Goal: Task Accomplishment & Management: Use online tool/utility

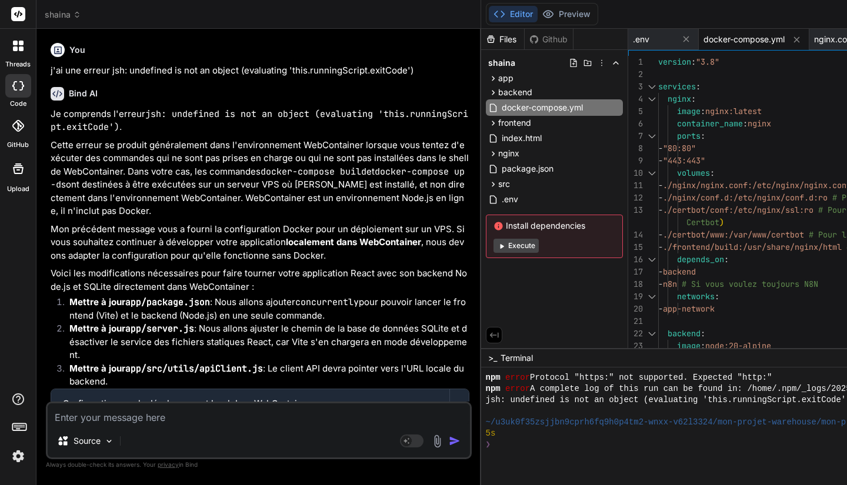
type textarea "x"
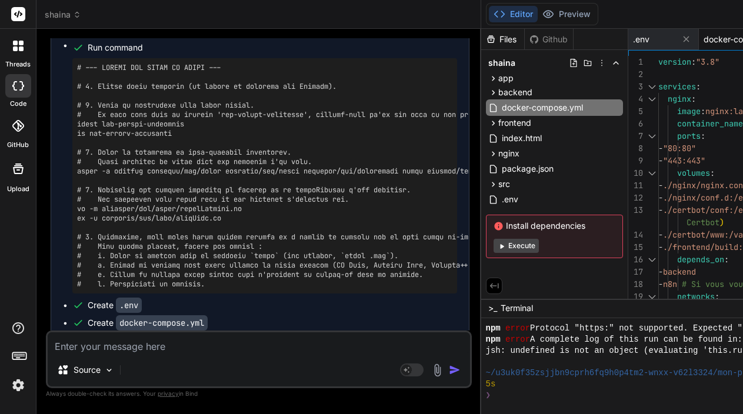
type textarea "app-network: driver: bridge volumes: dbdata:"
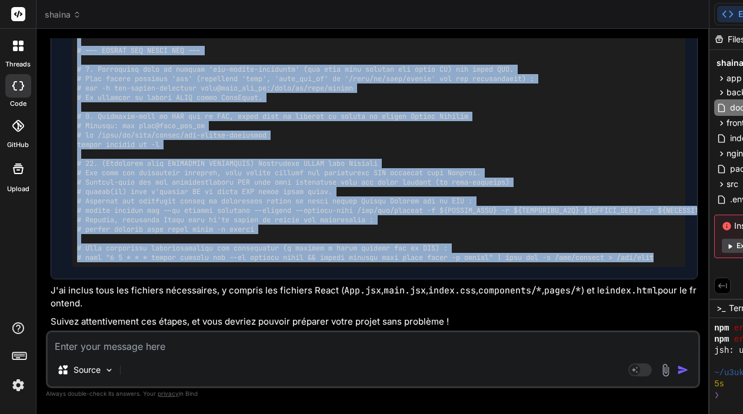
drag, startPoint x: 488, startPoint y: 61, endPoint x: 465, endPoint y: 59, distance: 23.6
click at [465, 59] on div "Bind AI Web Search Created with Pixso. Code Generator You j'ai une erreur jsh: …" at bounding box center [372, 221] width 673 height 385
click at [709, 294] on div at bounding box center [708, 221] width 1 height 385
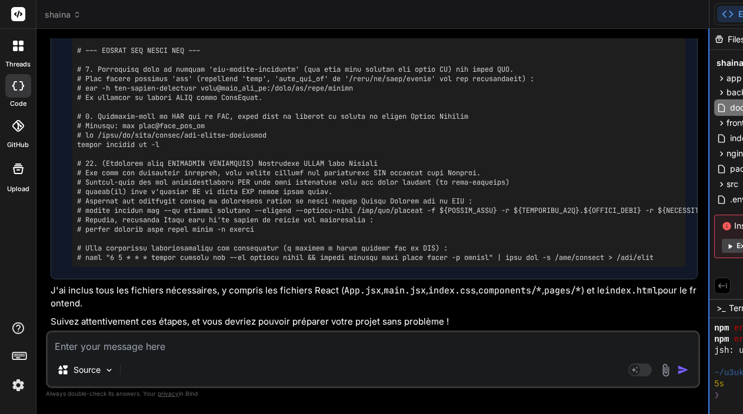
click at [709, 294] on div at bounding box center [708, 221] width 1 height 385
drag, startPoint x: 721, startPoint y: 294, endPoint x: 559, endPoint y: 289, distance: 161.8
click at [559, 289] on div "Bind AI Web Search Created with Pixso. Code Generator You j'ai une erreur jsh: …" at bounding box center [372, 221] width 673 height 385
drag, startPoint x: 720, startPoint y: 215, endPoint x: 489, endPoint y: 215, distance: 231.1
click at [489, 215] on div "Bind AI Web Search Created with Pixso. Code Generator You j'ai une erreur jsh: …" at bounding box center [372, 221] width 673 height 385
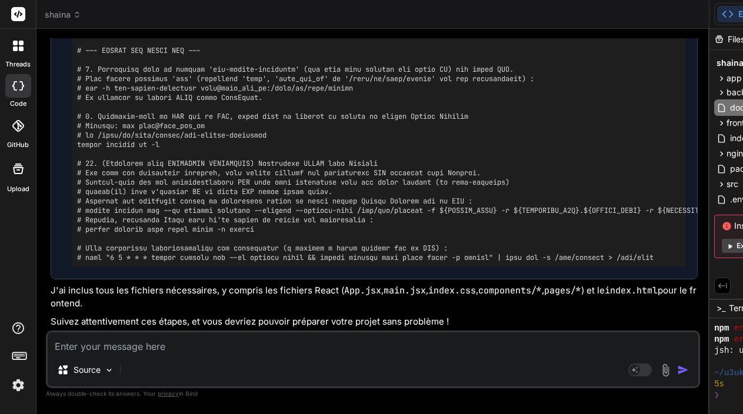
click at [733, 14] on icon at bounding box center [727, 14] width 12 height 12
drag, startPoint x: 721, startPoint y: 141, endPoint x: 548, endPoint y: 140, distance: 172.9
click at [546, 140] on div "Bind AI Web Search Created with Pixso. Code Generator You j'ai une erreur jsh: …" at bounding box center [372, 221] width 673 height 385
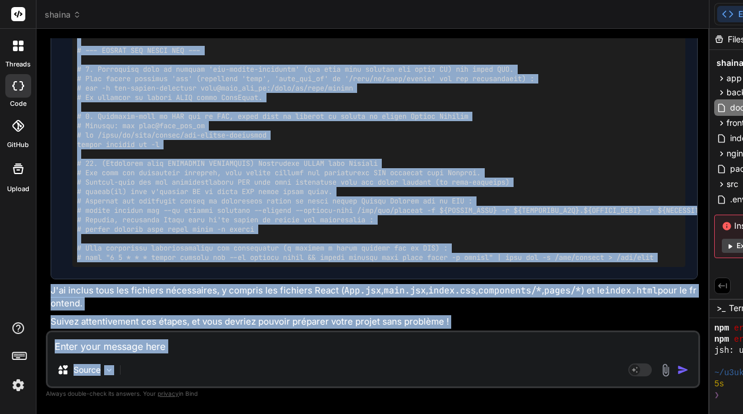
drag, startPoint x: 720, startPoint y: 379, endPoint x: 606, endPoint y: 371, distance: 114.3
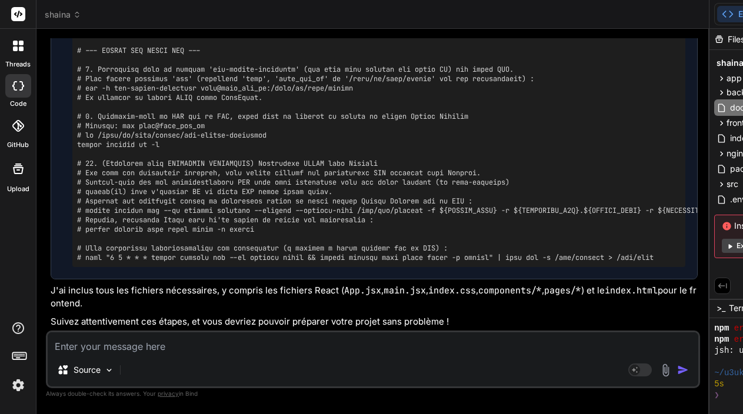
click at [446, 238] on div "You j'ai une erreur jsh: undefined is not an object (evaluating 'this.runningSc…" at bounding box center [374, 184] width 652 height 292
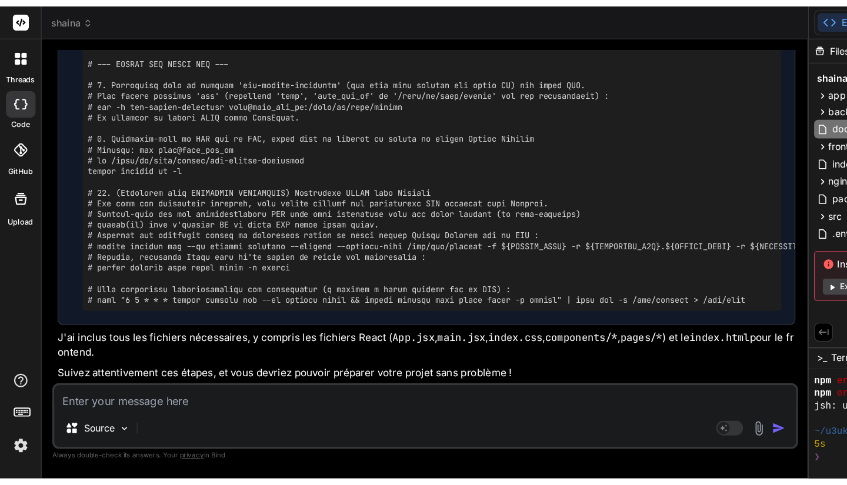
scroll to position [9578, 0]
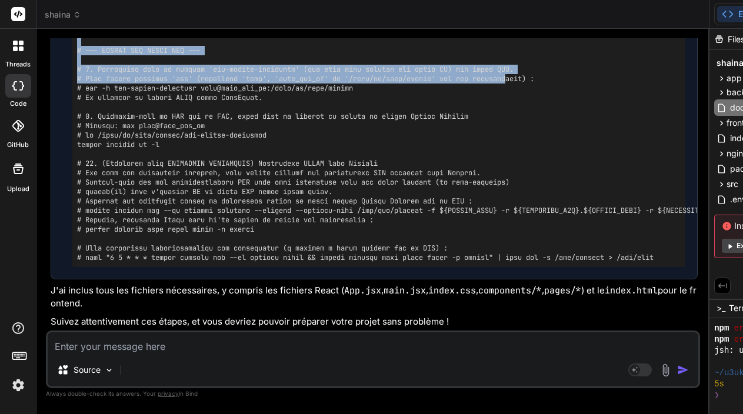
drag, startPoint x: 720, startPoint y: 90, endPoint x: 520, endPoint y: 82, distance: 200.1
click at [520, 82] on div "Bind AI Web Search Created with Pixso. Code Generator You j'ai une erreur jsh: …" at bounding box center [372, 221] width 673 height 385
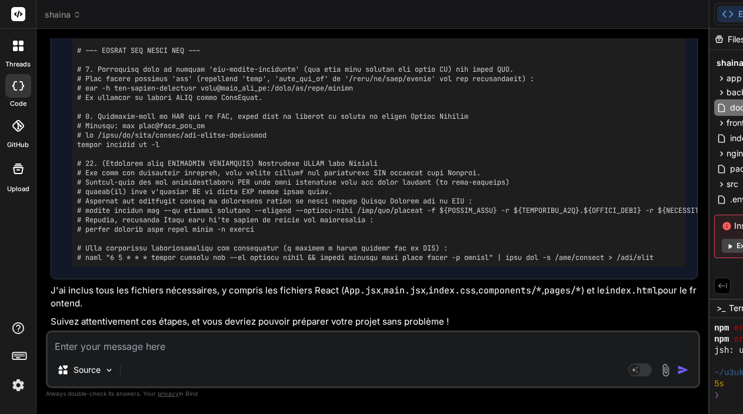
click at [348, 236] on pre at bounding box center [378, 93] width 603 height 339
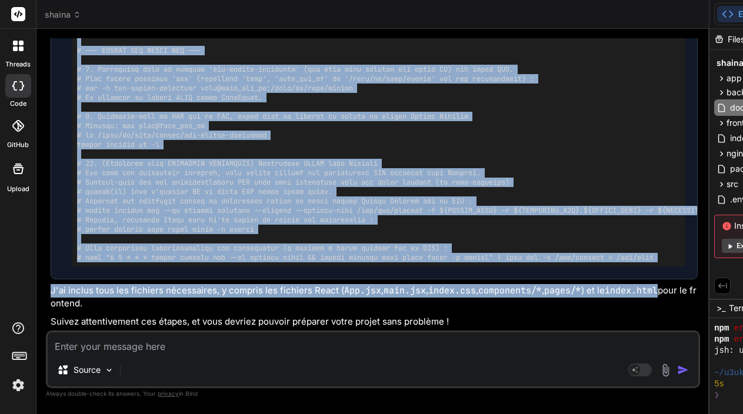
drag, startPoint x: 720, startPoint y: 293, endPoint x: 648, endPoint y: 295, distance: 71.8
click at [648, 295] on div "Bind AI Web Search Created with Pixso. Code Generator You j'ai une erreur jsh: …" at bounding box center [372, 221] width 673 height 385
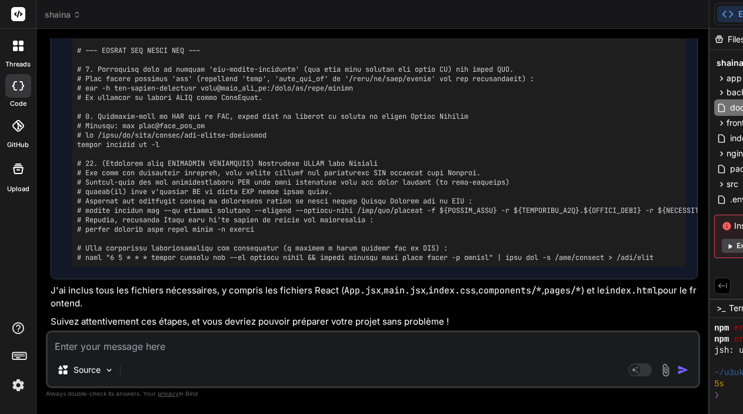
click at [680, 306] on p "J'ai inclus tous les fichiers nécessaires, y compris les fichiers React ( App.j…" at bounding box center [374, 297] width 647 height 26
drag, startPoint x: 721, startPoint y: 308, endPoint x: 664, endPoint y: 309, distance: 57.0
click at [664, 309] on div "Bind AI Web Search Created with Pixso. Code Generator You j'ai une erreur jsh: …" at bounding box center [372, 221] width 673 height 385
click at [709, 276] on div "Bind AI Web Search Created with Pixso. Code Generator You j'ai une erreur jsh: …" at bounding box center [372, 221] width 673 height 385
click at [709, 309] on div "Bind AI Web Search Created with Pixso. Code Generator You j'ai une erreur jsh: …" at bounding box center [372, 221] width 673 height 385
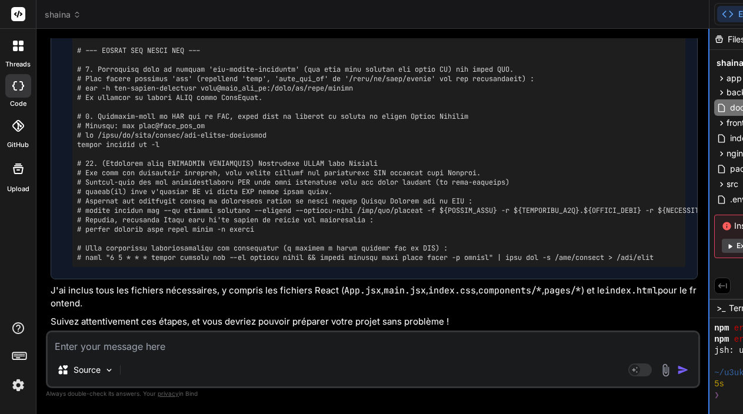
click at [709, 309] on div at bounding box center [708, 221] width 1 height 385
drag, startPoint x: 721, startPoint y: 309, endPoint x: 616, endPoint y: 348, distance: 112.2
click at [616, 348] on div "Bind AI Web Search Created with Pixso. Code Generator You j'ai une erreur jsh: …" at bounding box center [372, 221] width 673 height 385
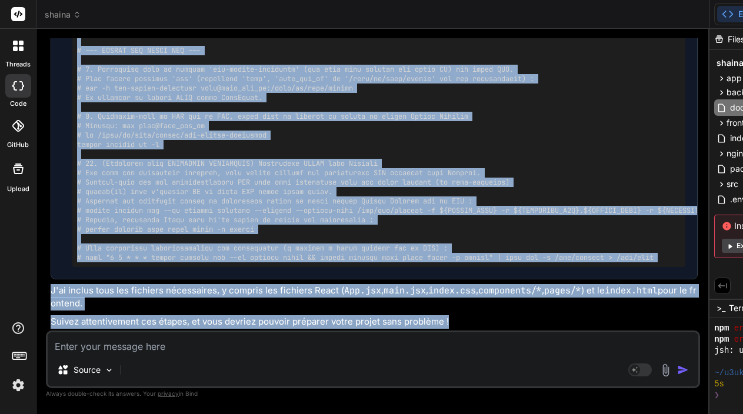
drag, startPoint x: 616, startPoint y: 348, endPoint x: 525, endPoint y: 325, distance: 93.4
click at [594, 340] on textarea at bounding box center [373, 342] width 650 height 21
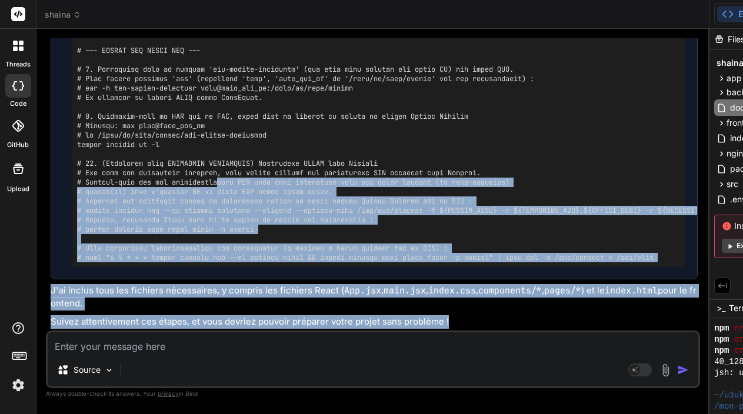
type textarea "x"
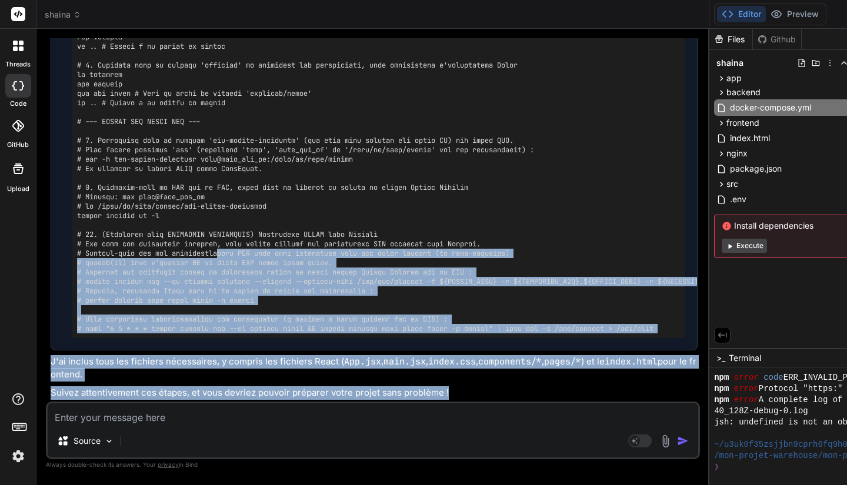
scroll to position [11172, 0]
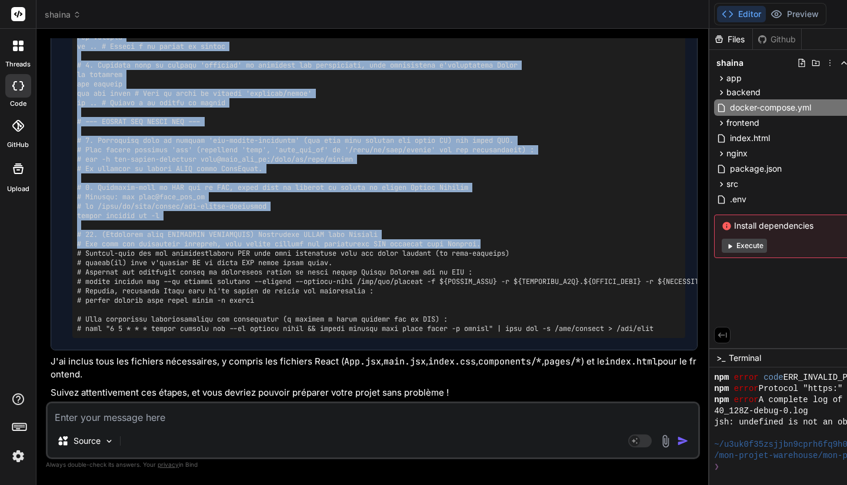
drag, startPoint x: 720, startPoint y: 177, endPoint x: 630, endPoint y: 173, distance: 90.0
click at [630, 173] on div "Bind AI Web Search Created with Pixso. Code Generator You j'ai une erreur jsh: …" at bounding box center [372, 257] width 673 height 456
type textarea "networks: - app-network networks: app-network: driver: bridge volumes: dbdata:"
type textarea "x"
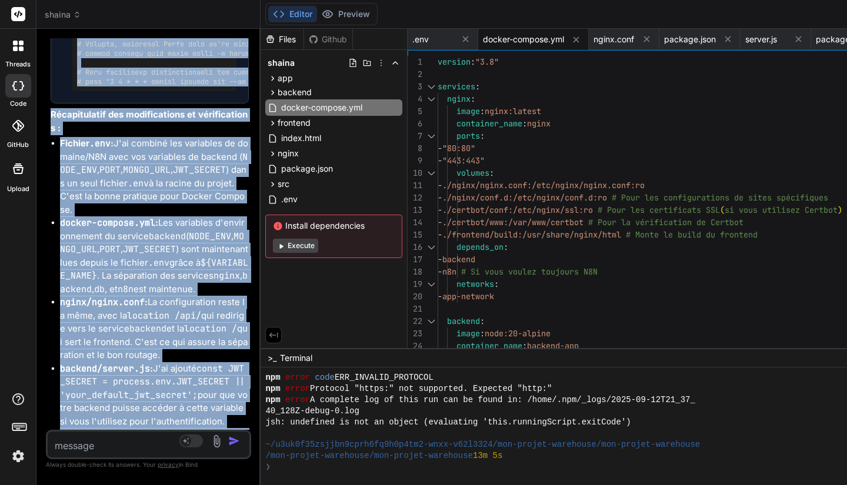
scroll to position [12, 0]
type textarea "x"
type textarea "volumes: dbdata:"
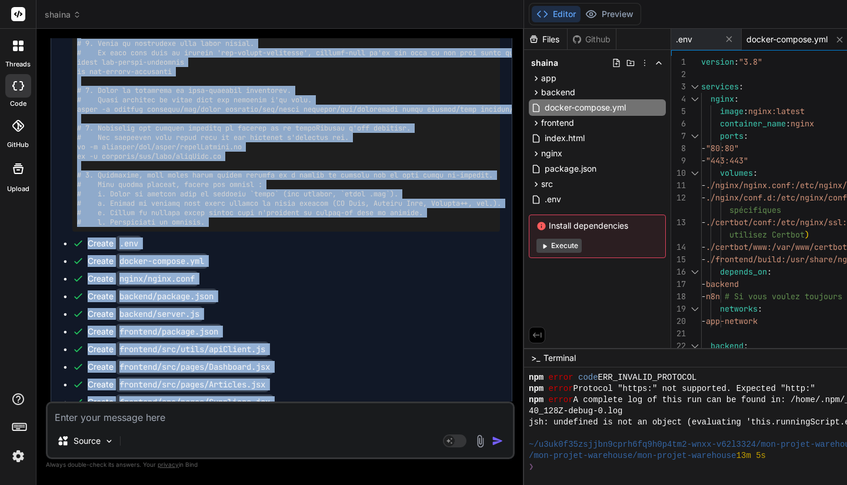
type textarea "x"
type textarea "dbdata:"
type textarea "x"
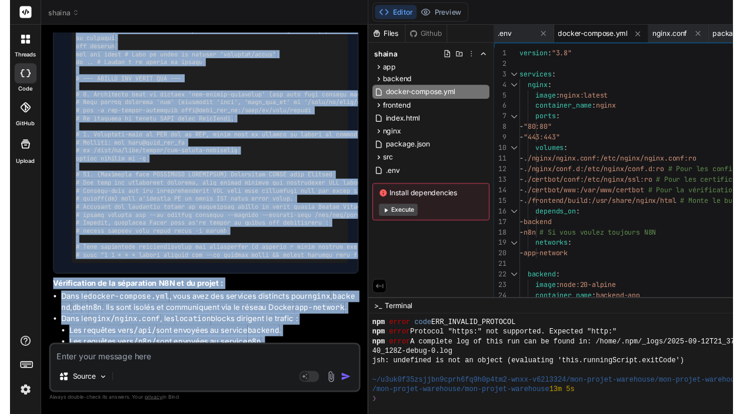
scroll to position [0, 0]
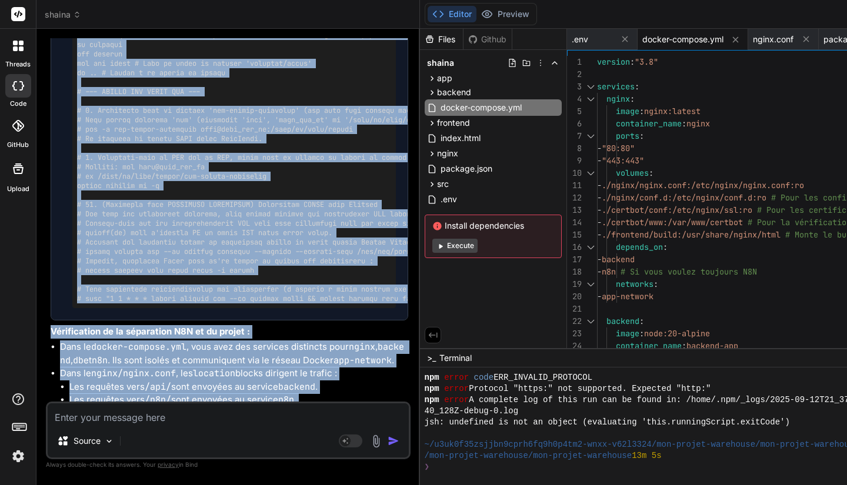
click at [289, 407] on li "Toutes les autres requêtes ( / ) sont servies par le frontend React." at bounding box center [238, 414] width 339 height 14
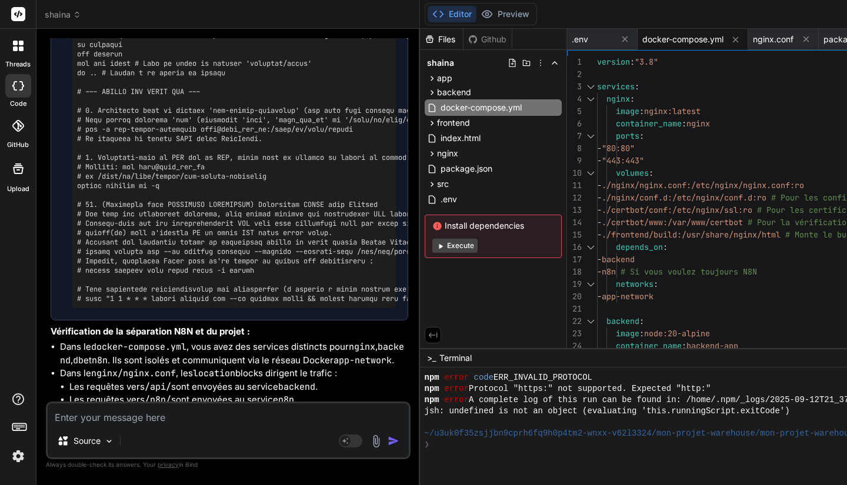
type textarea "x"
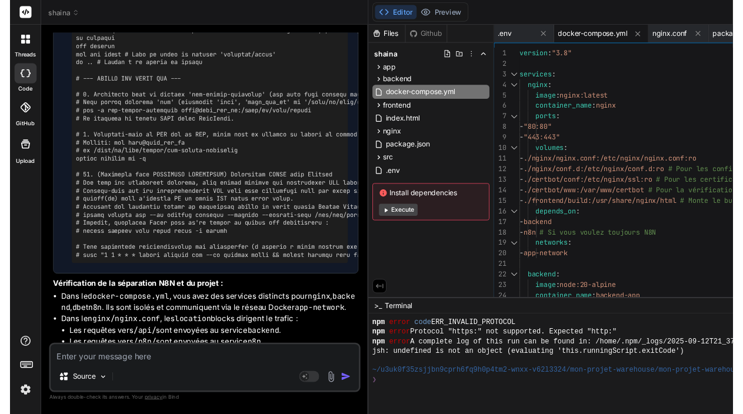
scroll to position [9239, 0]
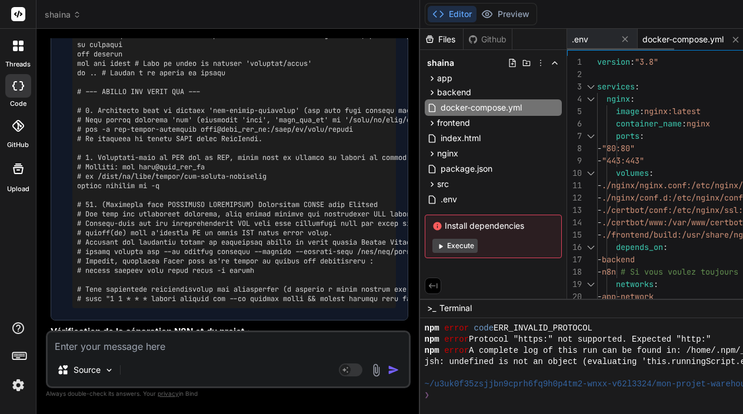
click at [678, 39] on span "docker-compose.yml" at bounding box center [682, 40] width 81 height 12
click at [588, 41] on span ".env" at bounding box center [580, 40] width 16 height 12
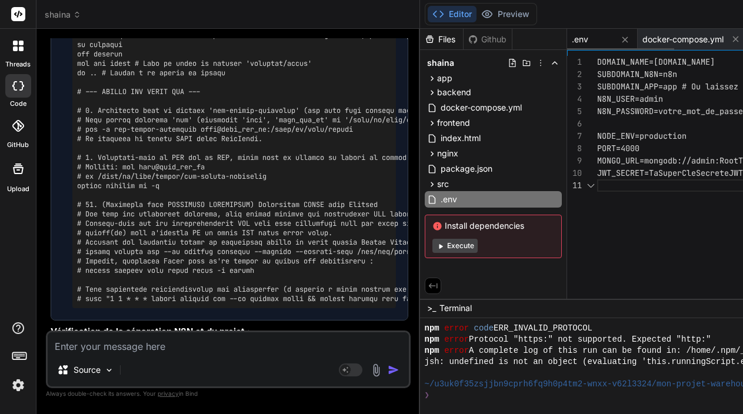
scroll to position [0, 0]
click at [664, 38] on span "docker-compose.yml" at bounding box center [682, 40] width 81 height 12
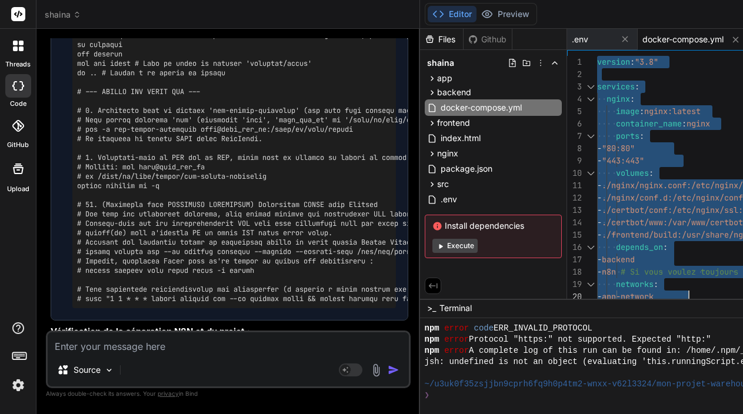
drag, startPoint x: 604, startPoint y: 60, endPoint x: 736, endPoint y: 355, distance: 323.2
click at [627, 122] on span "container_name" at bounding box center [649, 123] width 66 height 11
click at [615, 87] on span "services" at bounding box center [616, 86] width 38 height 11
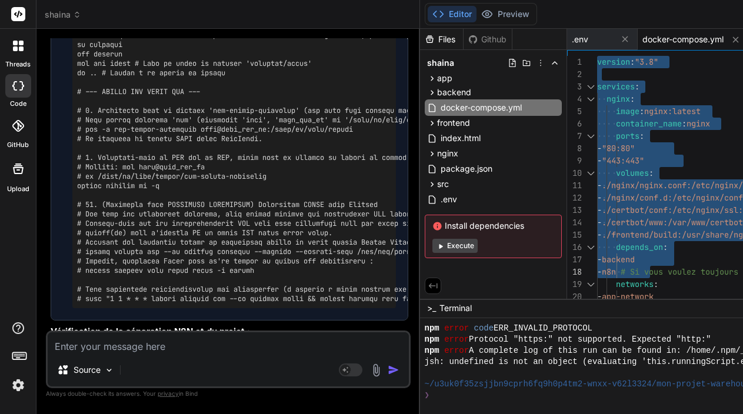
type textarea "version: "3.8" services: nginx: image: nginx:latest container_name: nginx ports…"
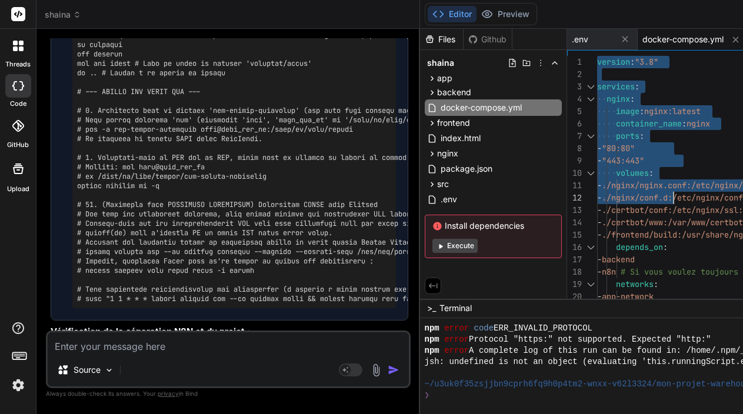
drag, startPoint x: 604, startPoint y: 60, endPoint x: 670, endPoint y: 169, distance: 128.0
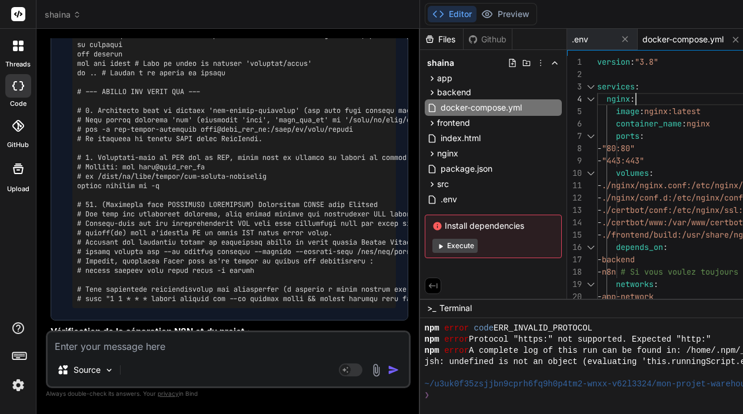
scroll to position [37, 0]
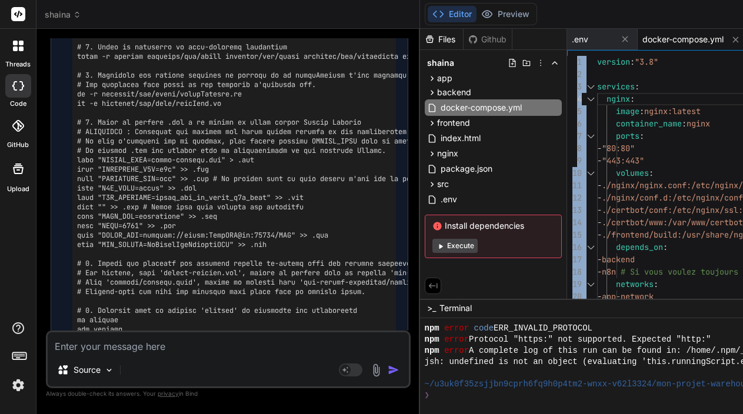
scroll to position [0, 0]
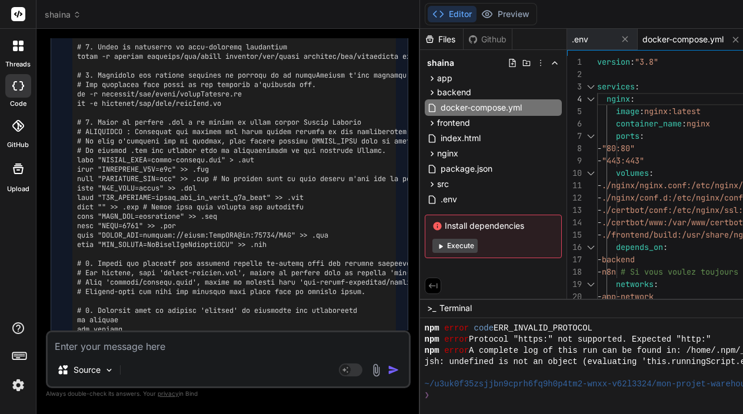
click at [162, 145] on pre at bounding box center [234, 300] width 314 height 649
click at [93, 149] on pre at bounding box center [234, 300] width 314 height 649
click at [49, 167] on div "You j'ai une erreur jsh: undefined is not an object (evaluating 'this.runningSc…" at bounding box center [229, 184] width 362 height 292
click at [42, 166] on div "Bind AI Web Search Created with Pixso. Code Generator You j'ai une erreur jsh: …" at bounding box center [227, 221] width 383 height 385
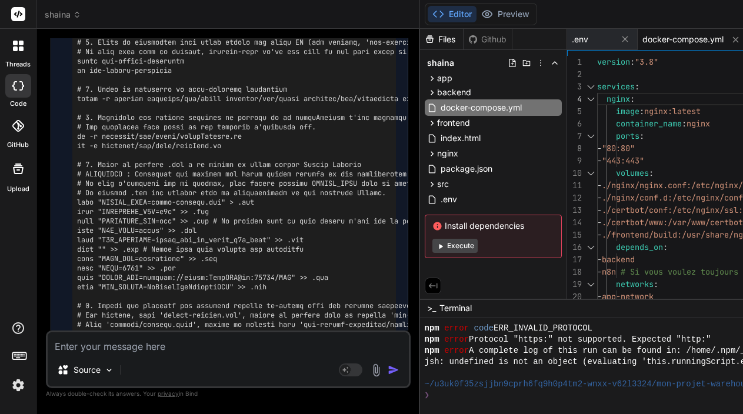
click at [369, 107] on pre at bounding box center [234, 343] width 314 height 649
drag, startPoint x: 363, startPoint y: 106, endPoint x: 385, endPoint y: 99, distance: 22.9
click at [386, 102] on pre at bounding box center [234, 343] width 314 height 649
click at [369, 94] on pre at bounding box center [234, 343] width 314 height 649
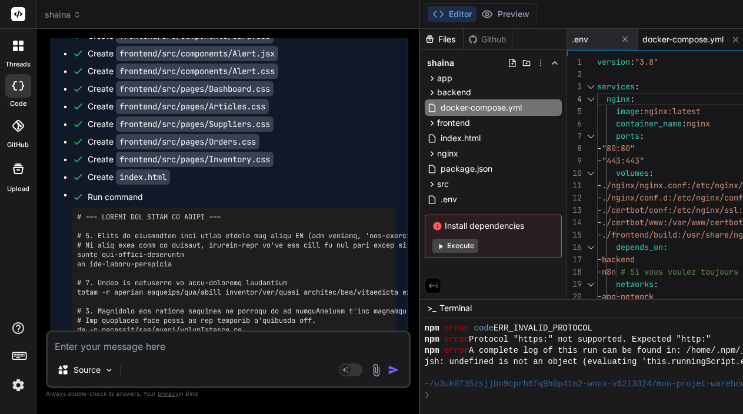
scroll to position [9016, 0]
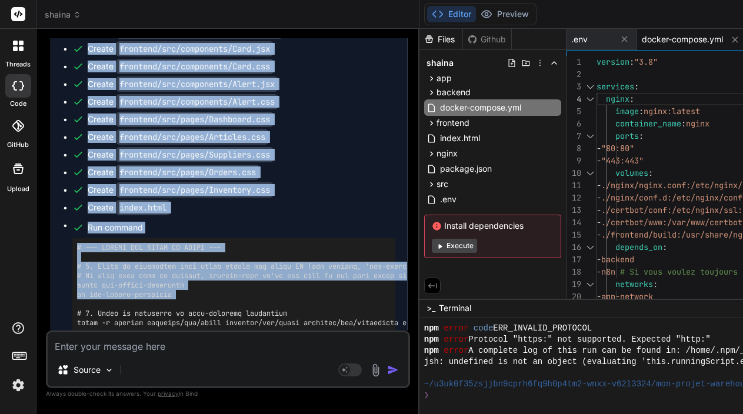
type textarea "x"
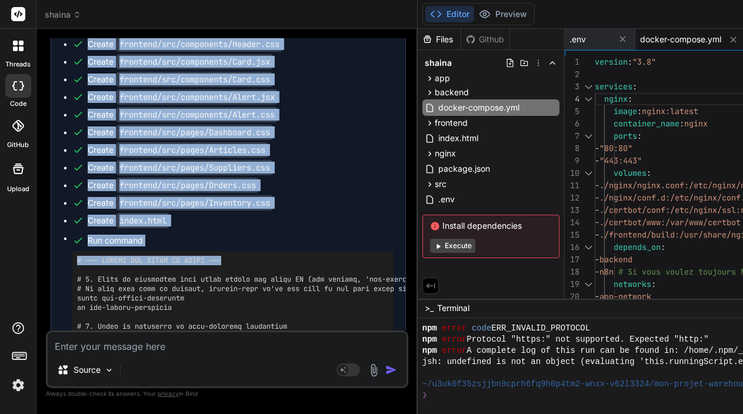
drag, startPoint x: 426, startPoint y: 82, endPoint x: 252, endPoint y: 100, distance: 174.4
click at [252, 100] on div "Bind AI Web Search Created with Pixso. Code Generator You j'ai une erreur jsh: …" at bounding box center [226, 221] width 381 height 385
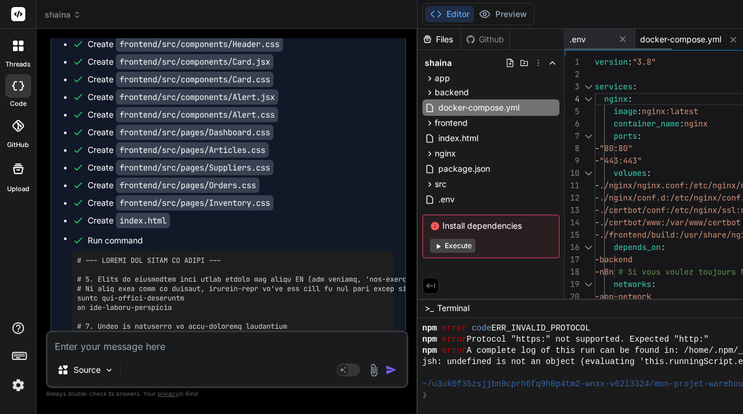
click at [686, 37] on span "docker-compose.yml" at bounding box center [680, 40] width 81 height 12
click at [442, 15] on icon at bounding box center [436, 14] width 12 height 12
click at [453, 14] on button "Editor" at bounding box center [449, 14] width 49 height 16
click at [454, 14] on button "Editor" at bounding box center [449, 14] width 49 height 16
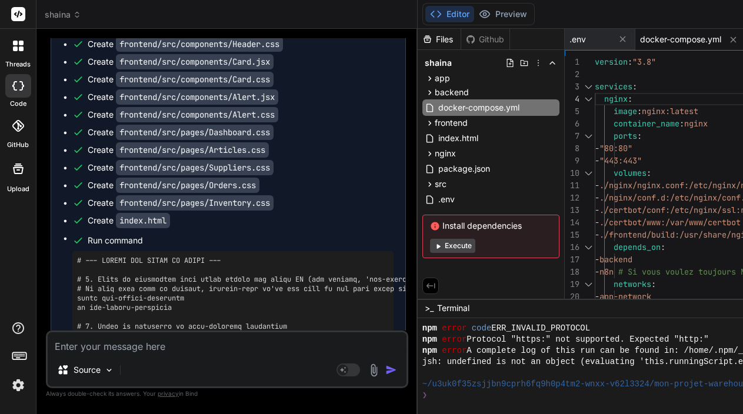
click at [454, 14] on button "Editor" at bounding box center [449, 14] width 49 height 16
click at [436, 287] on icon at bounding box center [430, 285] width 11 height 11
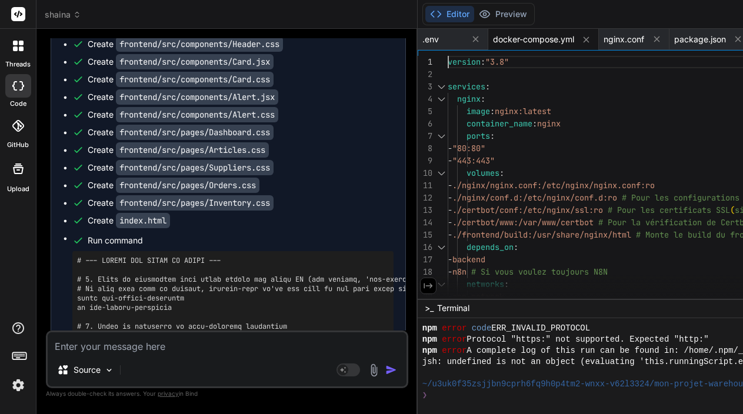
scroll to position [0, 0]
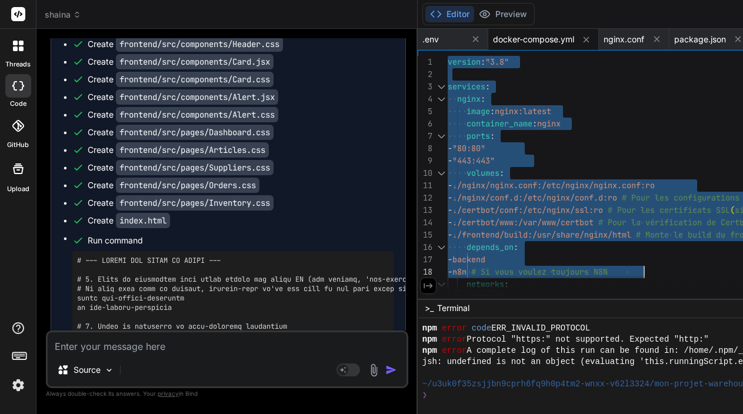
drag, startPoint x: 456, startPoint y: 59, endPoint x: 626, endPoint y: 306, distance: 300.3
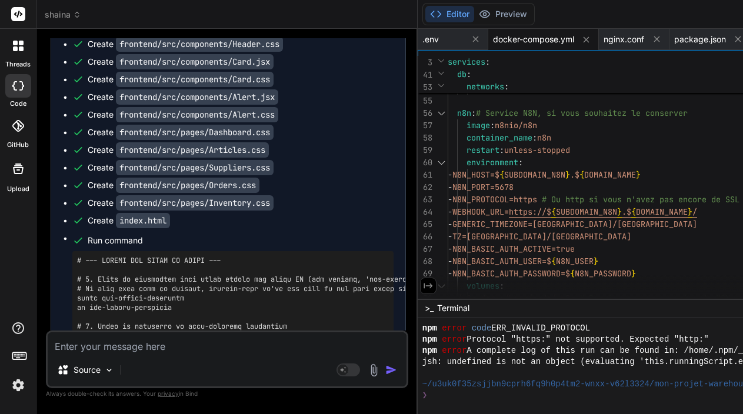
scroll to position [99, 0]
click at [445, 162] on div at bounding box center [440, 162] width 15 height 12
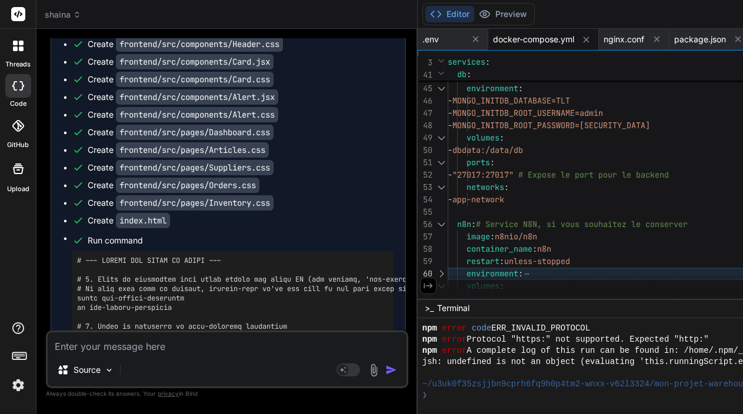
click at [448, 163] on div at bounding box center [440, 162] width 15 height 12
click at [446, 189] on div at bounding box center [440, 187] width 15 height 12
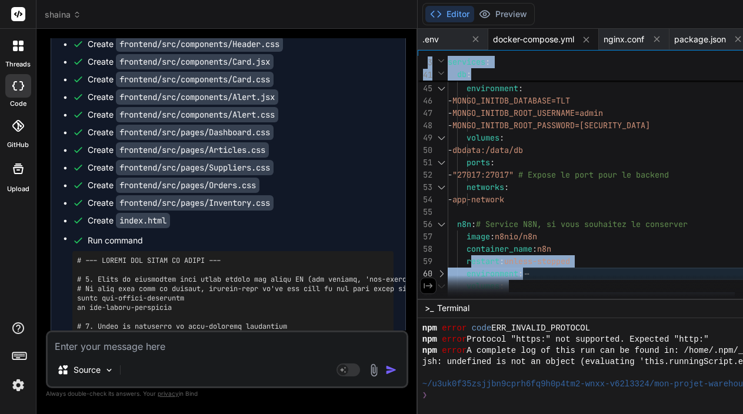
drag, startPoint x: 520, startPoint y: 288, endPoint x: 476, endPoint y: 261, distance: 51.9
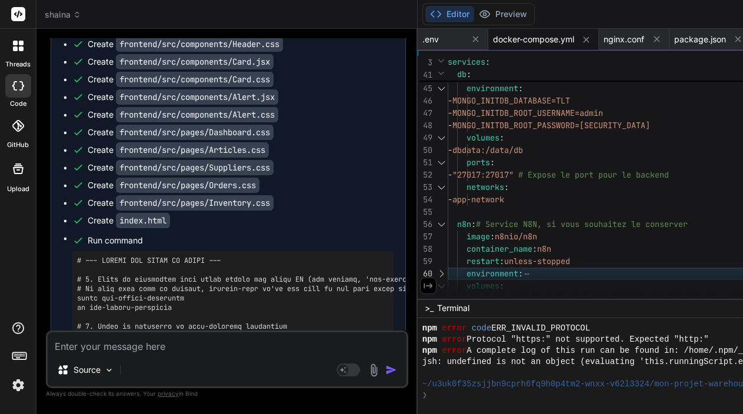
click at [446, 273] on div at bounding box center [440, 274] width 15 height 12
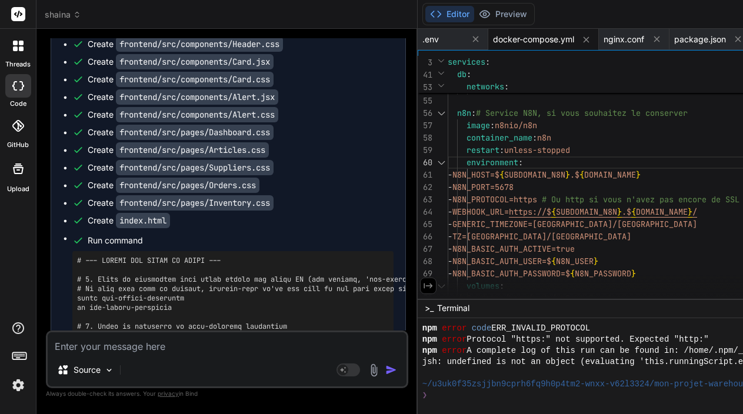
click at [433, 286] on icon at bounding box center [428, 285] width 11 height 11
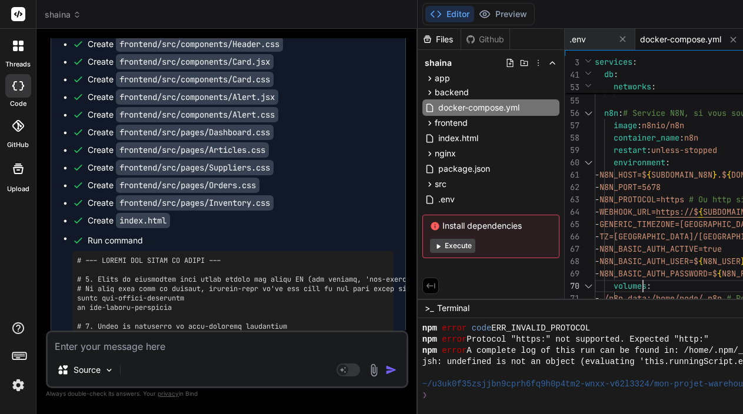
scroll to position [111, 0]
click at [433, 309] on span ">_" at bounding box center [429, 308] width 9 height 12
click at [16, 9] on rect at bounding box center [18, 14] width 14 height 14
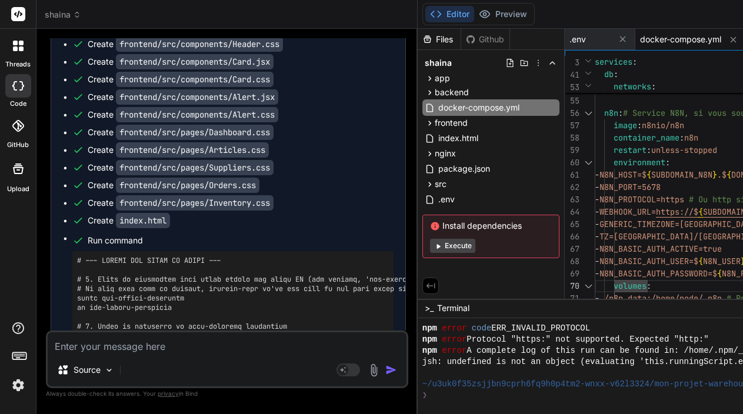
click at [17, 13] on rect at bounding box center [18, 14] width 14 height 14
click at [650, 276] on span "N8N_BASIC_AUTH_PASSWORD=$" at bounding box center [658, 273] width 118 height 11
click at [482, 106] on span "docker-compose.yml" at bounding box center [478, 108] width 83 height 14
click at [557, 106] on icon at bounding box center [551, 107] width 9 height 9
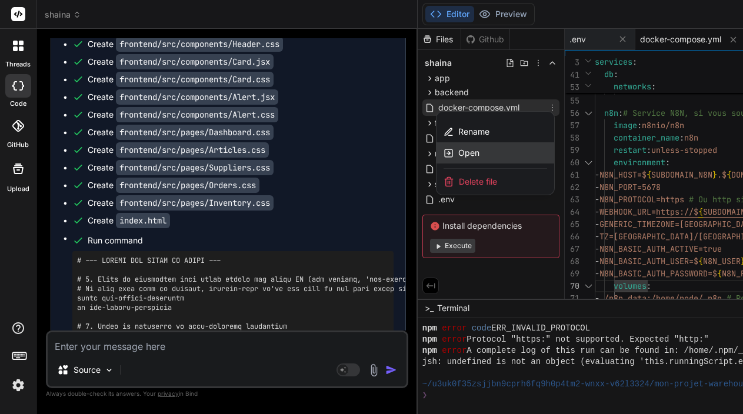
click at [475, 153] on span "Open" at bounding box center [468, 153] width 21 height 12
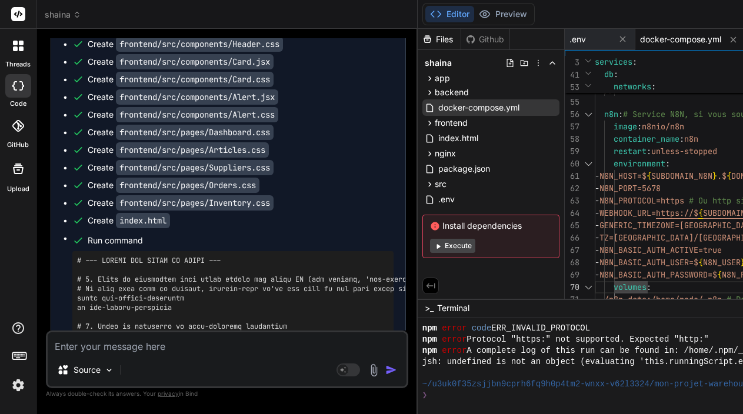
scroll to position [111, 0]
click at [553, 108] on icon at bounding box center [552, 108] width 1 height 6
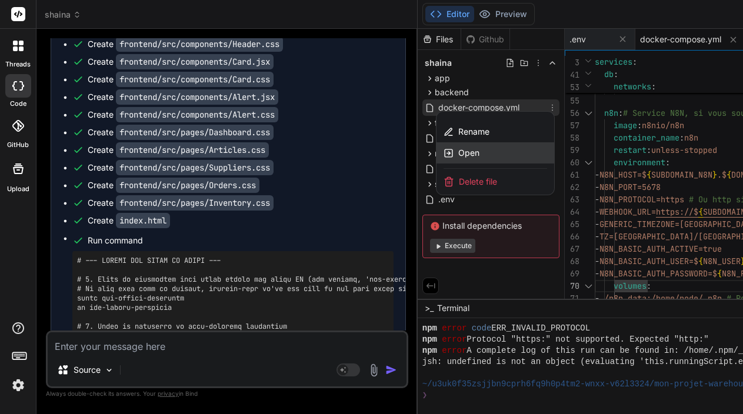
click at [473, 152] on span "Open" at bounding box center [468, 153] width 21 height 12
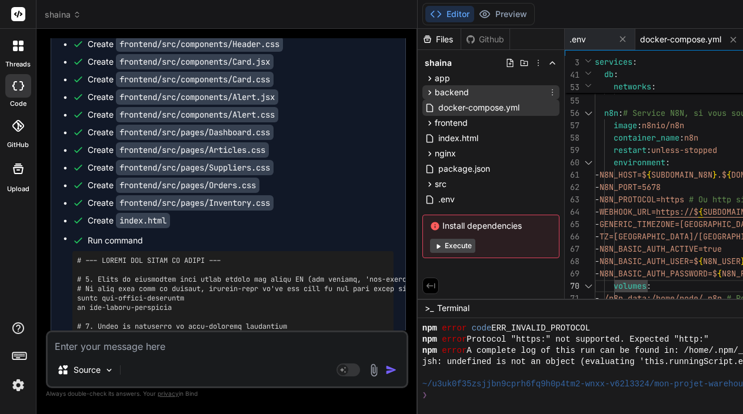
click at [469, 92] on span "backend" at bounding box center [452, 92] width 34 height 12
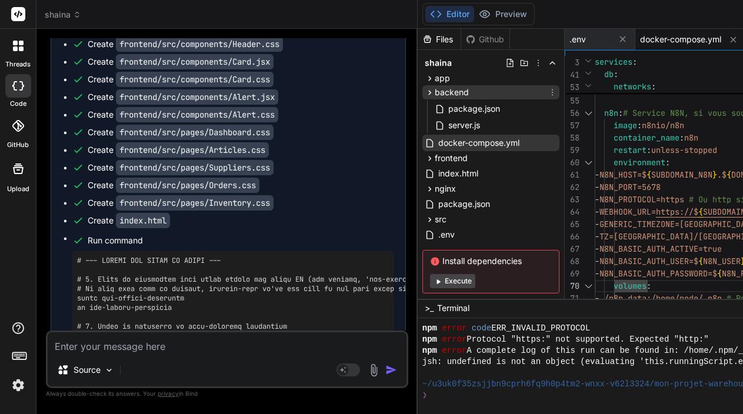
click at [435, 92] on icon at bounding box center [430, 93] width 10 height 10
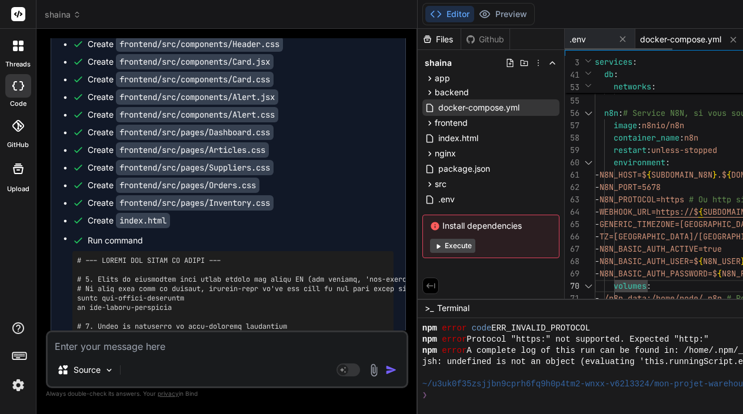
click at [667, 43] on span "docker-compose.yml" at bounding box center [680, 40] width 81 height 12
click at [662, 205] on span "- N8N_PROTOCOL=https # Ou http si vous n'avez pas encore de SSL" at bounding box center [740, 199] width 292 height 12
type textarea "- ./n8n_data:/home/node/.n8n # Persistance des données de N8N networks: - app-n…"
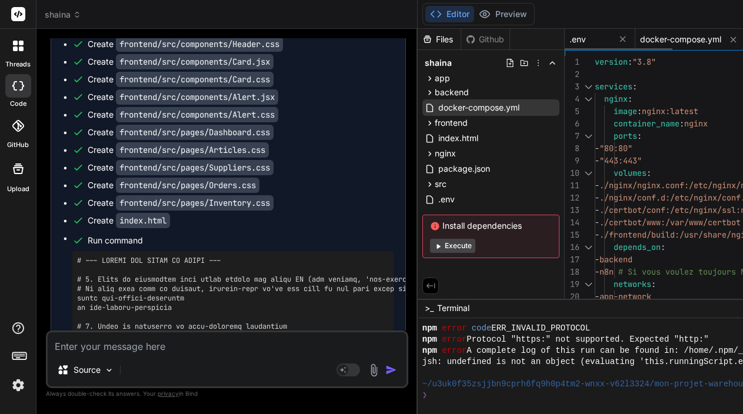
click at [598, 42] on div ".env" at bounding box center [589, 40] width 41 height 12
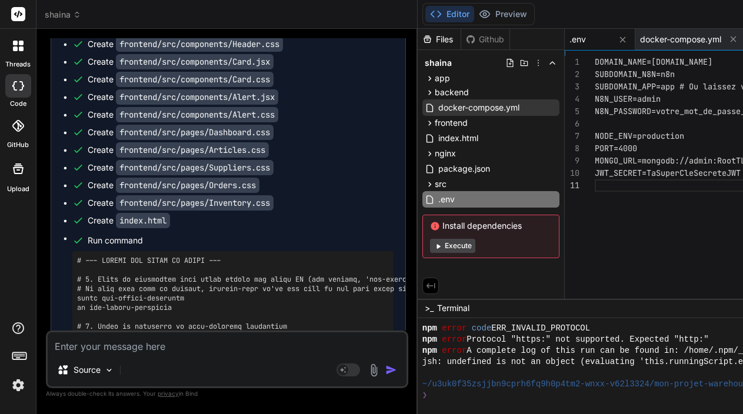
click at [490, 34] on div "Github" at bounding box center [485, 40] width 48 height 12
click at [488, 41] on div "Github" at bounding box center [485, 40] width 48 height 12
click at [440, 41] on div "Files" at bounding box center [438, 40] width 43 height 12
click at [455, 15] on button "Editor" at bounding box center [449, 14] width 49 height 16
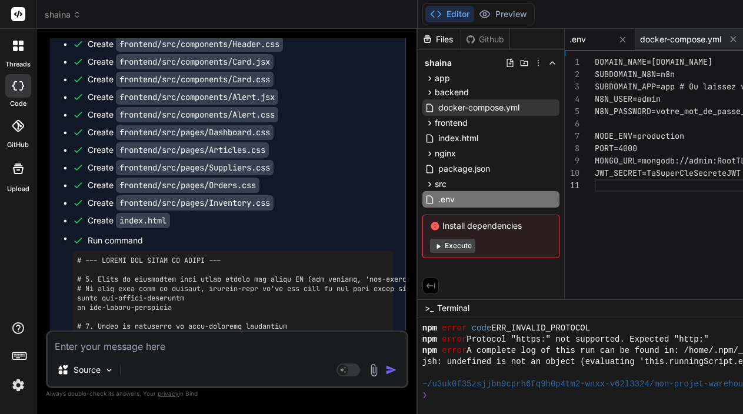
click at [455, 15] on button "Editor" at bounding box center [449, 14] width 49 height 16
type textarea "DOMAIN_NAME=[DOMAIN_NAME] SUBDOMAIN_N8N=n8n SUBDOMAIN_APP=app # Ou laissez vide…"
click at [619, 171] on span "JWT_SECRET=TaSuperCleSecreteJWT" at bounding box center [667, 173] width 146 height 11
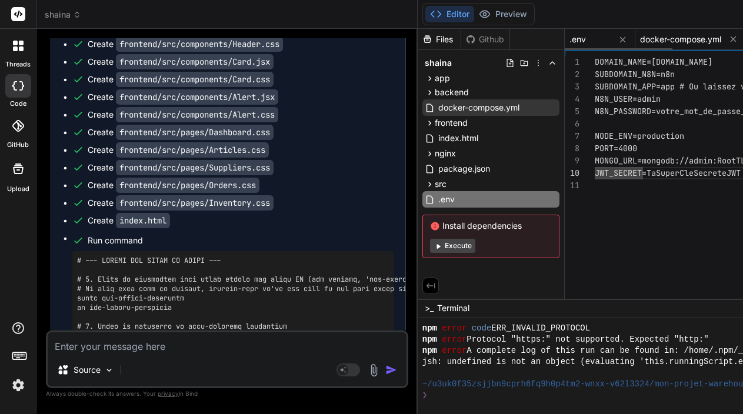
click at [670, 46] on div "docker-compose.yml" at bounding box center [690, 39] width 111 height 21
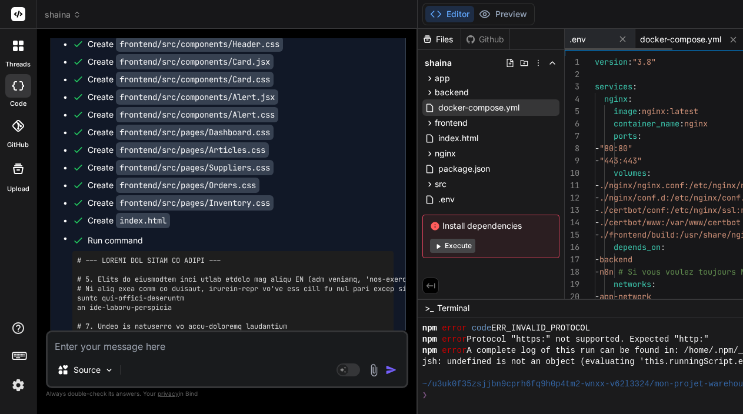
scroll to position [0, 0]
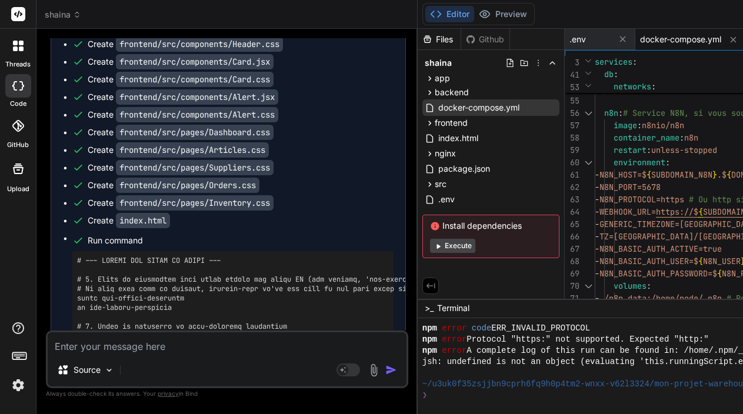
click at [593, 165] on div at bounding box center [587, 162] width 15 height 12
click at [595, 162] on div at bounding box center [587, 162] width 15 height 12
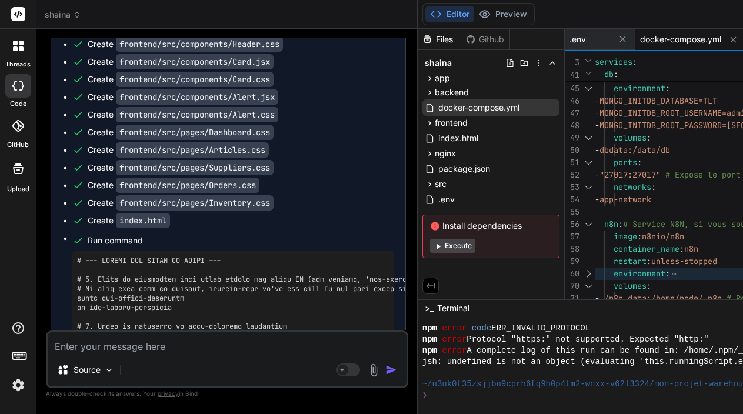
scroll to position [12, 0]
click at [593, 88] on div at bounding box center [587, 88] width 15 height 12
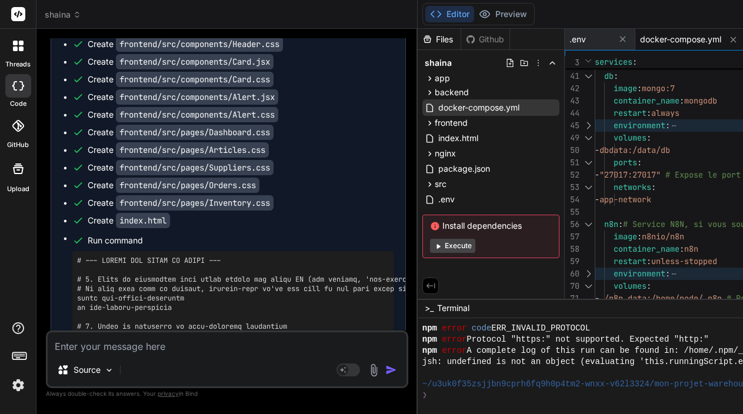
click at [594, 76] on div at bounding box center [587, 76] width 15 height 12
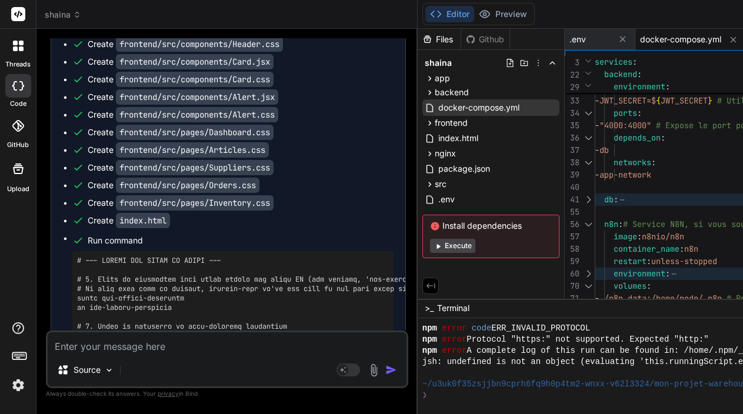
click at [594, 113] on div at bounding box center [587, 113] width 15 height 12
click at [594, 116] on div at bounding box center [587, 113] width 15 height 12
click at [592, 138] on div at bounding box center [587, 138] width 15 height 12
click at [594, 162] on div at bounding box center [587, 162] width 15 height 12
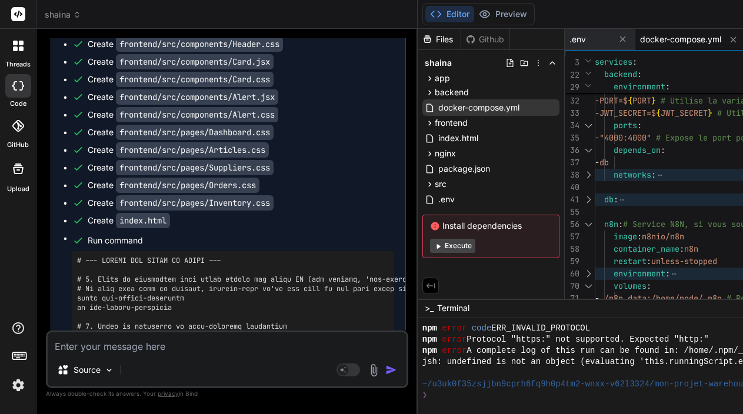
click at [593, 225] on div at bounding box center [587, 224] width 15 height 12
click at [594, 225] on div at bounding box center [587, 224] width 15 height 12
click at [595, 223] on div at bounding box center [587, 224] width 15 height 12
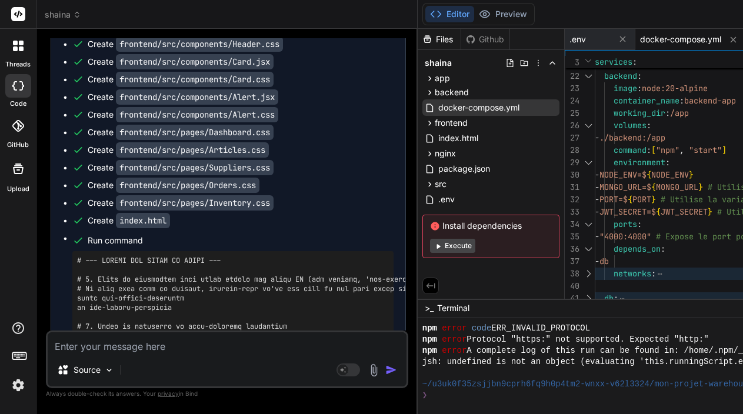
scroll to position [99, 0]
click at [594, 74] on div at bounding box center [587, 76] width 15 height 12
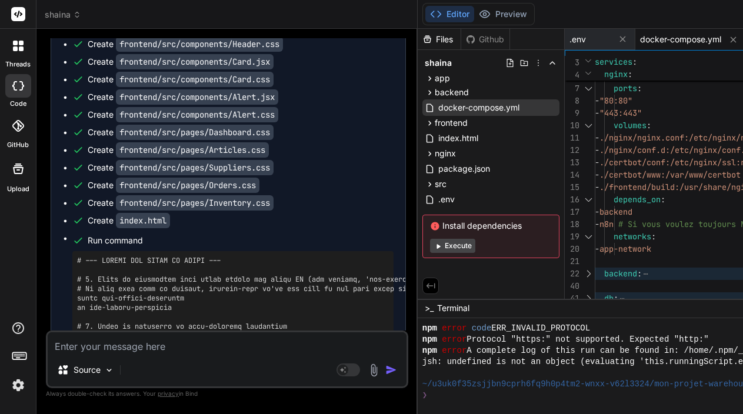
click at [595, 88] on div at bounding box center [587, 88] width 15 height 12
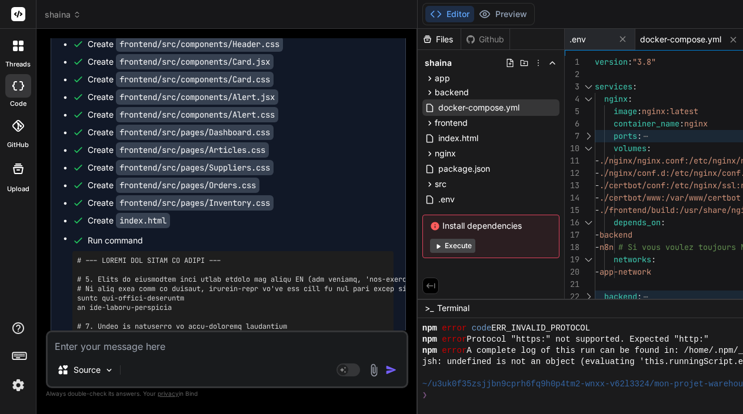
click at [595, 88] on div at bounding box center [587, 87] width 15 height 12
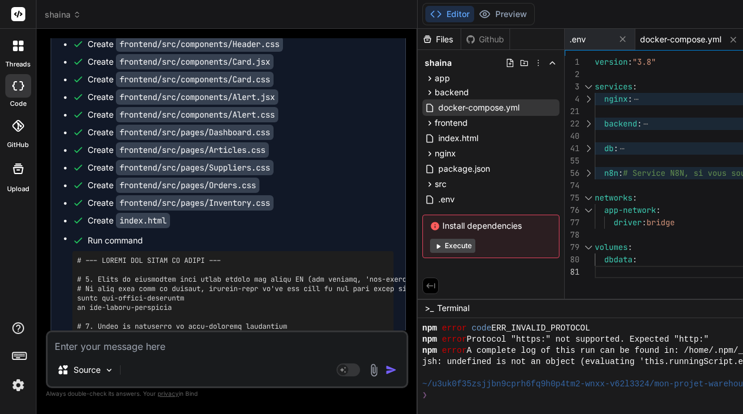
click at [595, 247] on div at bounding box center [587, 247] width 15 height 12
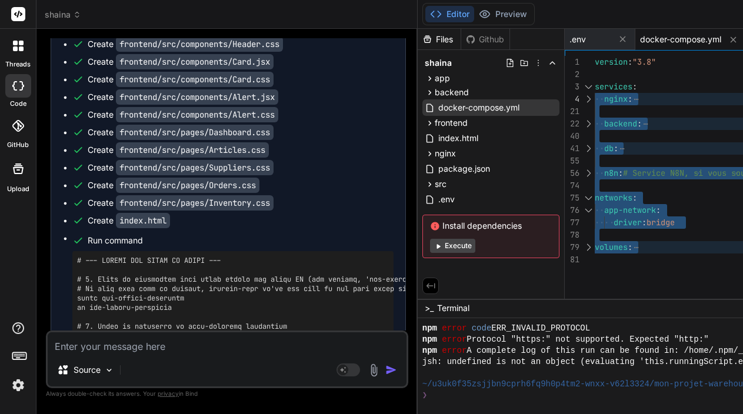
scroll to position [0, 0]
drag, startPoint x: 611, startPoint y: 260, endPoint x: 593, endPoint y: 48, distance: 213.6
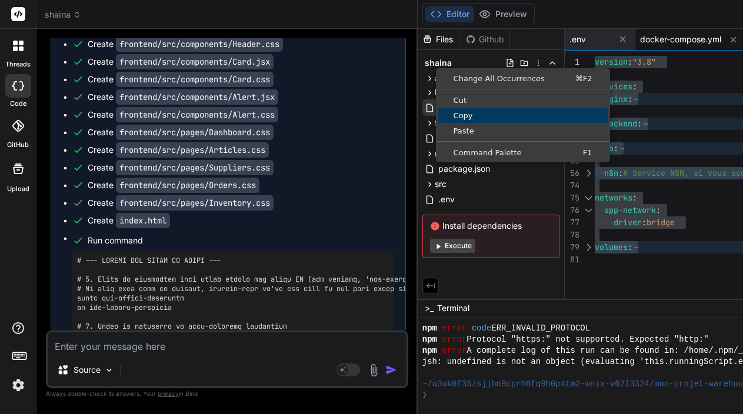
click at [482, 116] on span "Copy" at bounding box center [522, 116] width 169 height 8
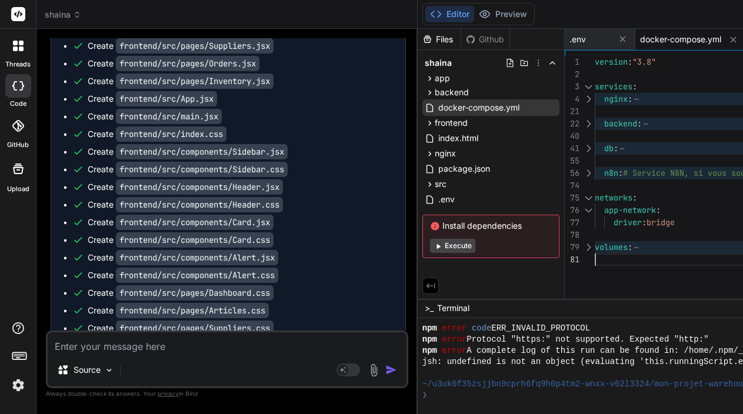
scroll to position [74, 0]
click at [640, 248] on span at bounding box center [636, 247] width 8 height 11
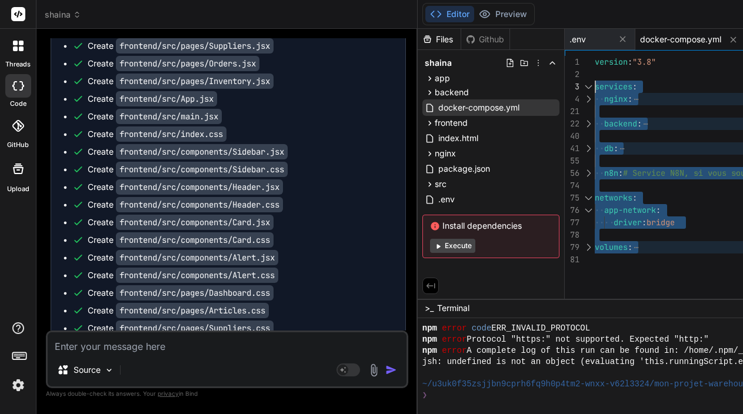
scroll to position [0, 0]
drag, startPoint x: 616, startPoint y: 260, endPoint x: 585, endPoint y: 42, distance: 220.9
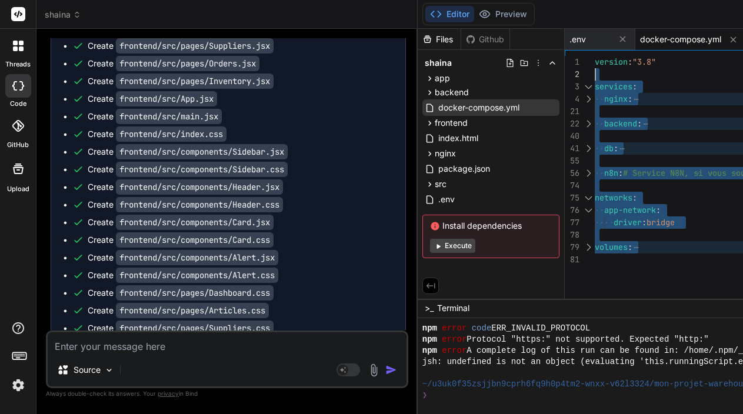
scroll to position [0, 0]
drag, startPoint x: 619, startPoint y: 262, endPoint x: 577, endPoint y: 54, distance: 212.4
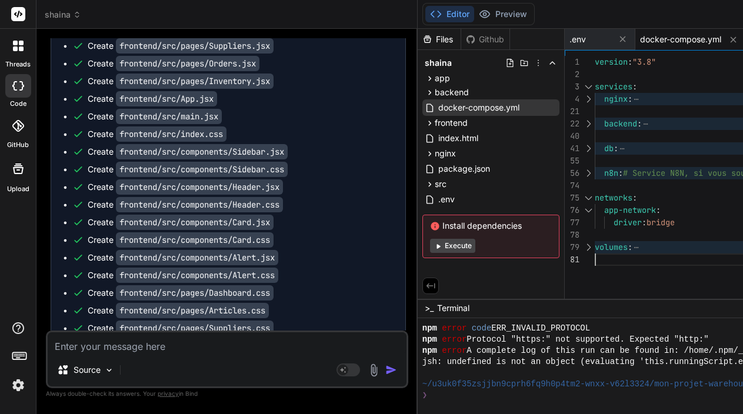
click at [594, 248] on div at bounding box center [587, 247] width 15 height 12
click at [596, 247] on div at bounding box center [587, 247] width 15 height 12
click at [586, 37] on span ".env" at bounding box center [577, 40] width 16 height 12
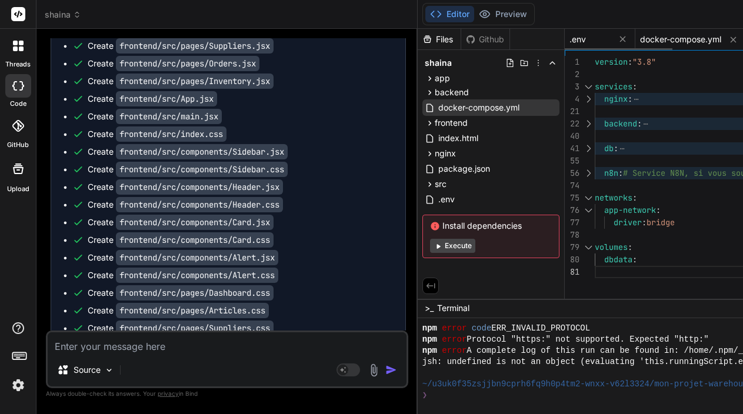
type textarea "DOMAIN_NAME=[DOMAIN_NAME] SUBDOMAIN_N8N=n8n SUBDOMAIN_APP=app # Ou laissez vide…"
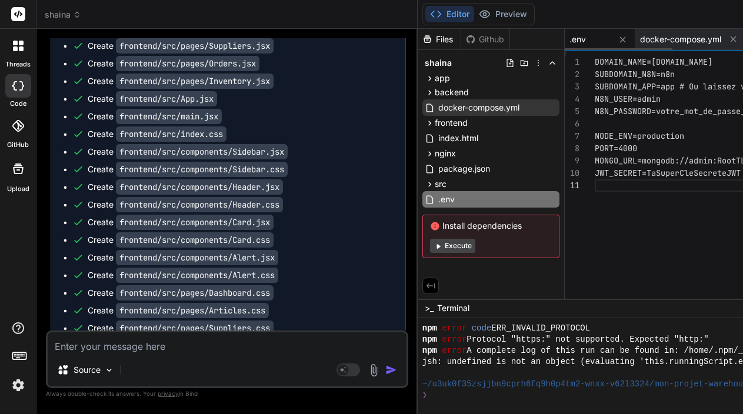
scroll to position [0, 0]
click at [627, 41] on icon at bounding box center [622, 40] width 10 height 10
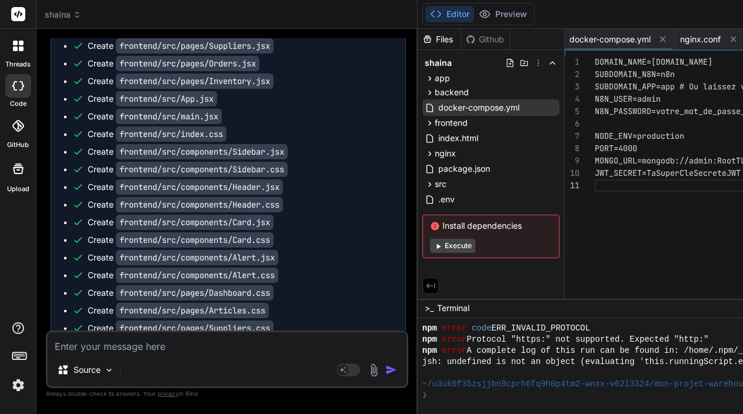
type textarea "# COPY src/utils/database.js ./src/utils/database.js # Expose the port the Node…"
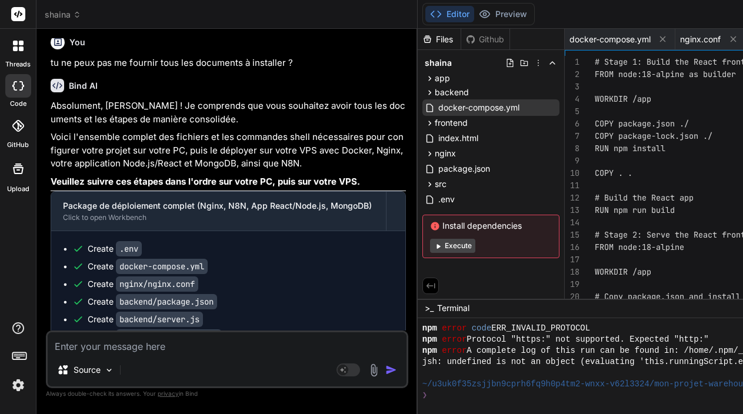
scroll to position [8514, 0]
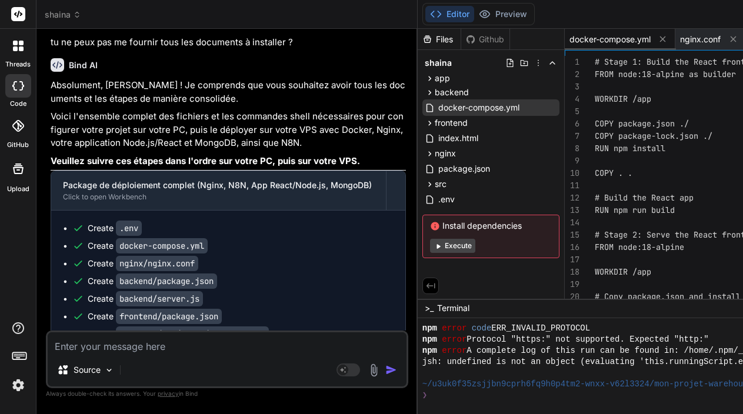
click at [617, 42] on span "docker-compose.yml" at bounding box center [609, 40] width 81 height 12
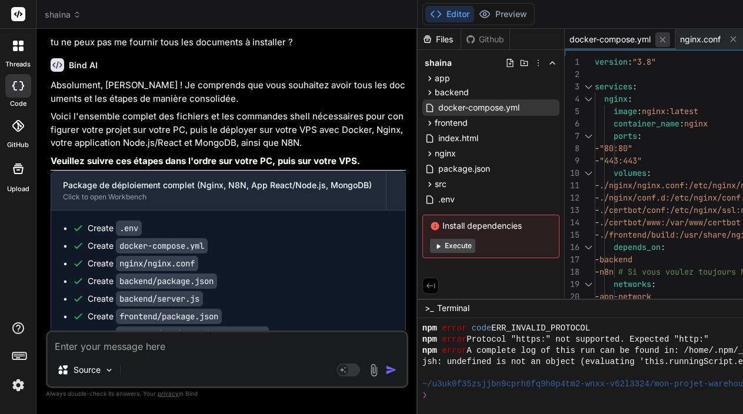
click at [667, 40] on icon at bounding box center [662, 40] width 10 height 10
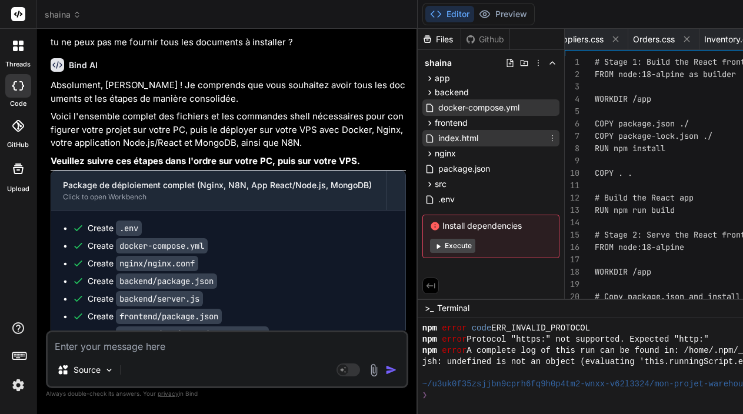
scroll to position [0, 0]
click at [449, 152] on span "nginx" at bounding box center [445, 154] width 21 height 12
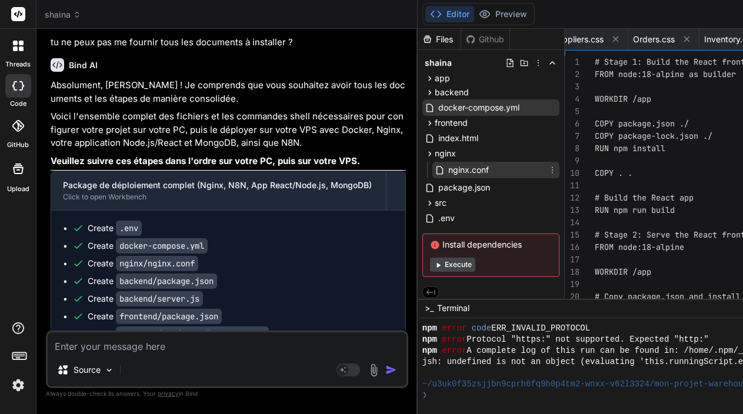
click at [466, 171] on span "nginx.conf" at bounding box center [468, 170] width 43 height 14
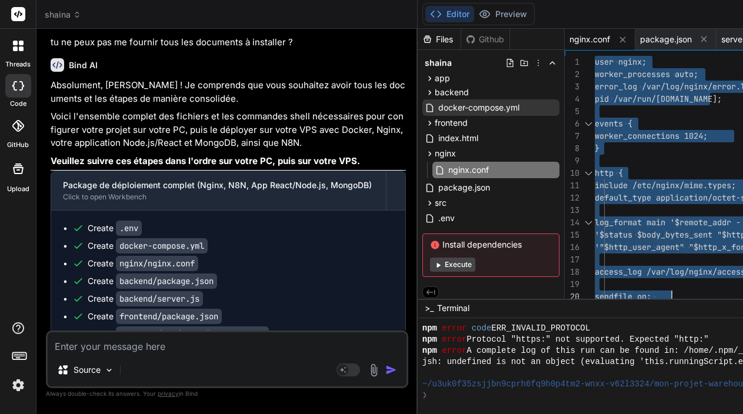
drag, startPoint x: 602, startPoint y: 61, endPoint x: 689, endPoint y: 292, distance: 247.7
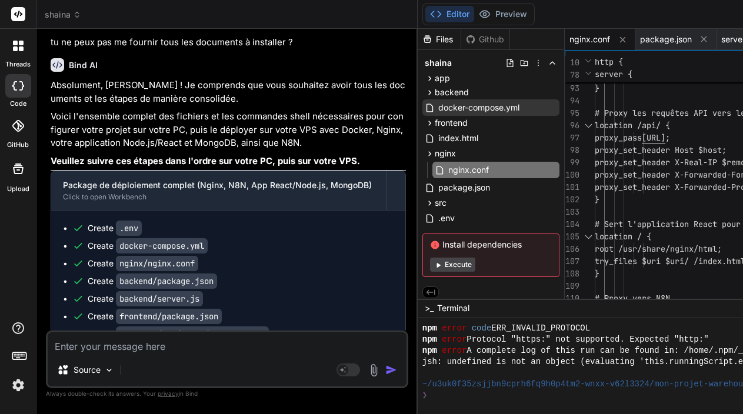
click at [593, 238] on div at bounding box center [587, 236] width 15 height 12
click at [596, 234] on div at bounding box center [587, 236] width 15 height 12
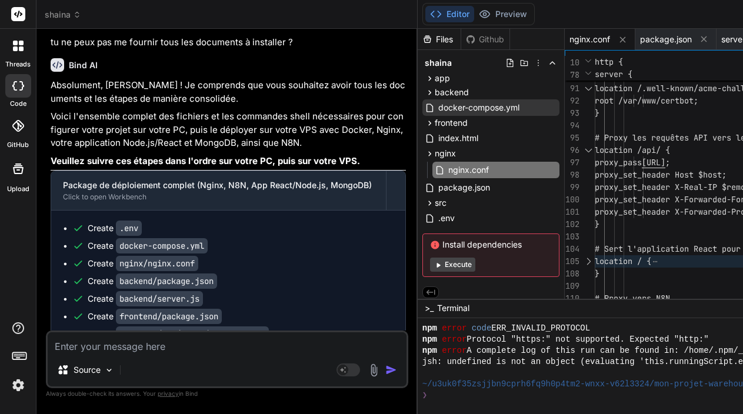
click at [593, 148] on div at bounding box center [587, 150] width 15 height 12
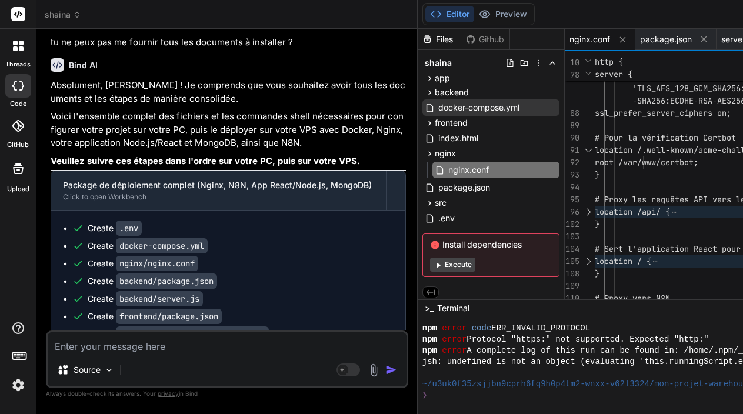
click at [596, 150] on div at bounding box center [587, 150] width 15 height 12
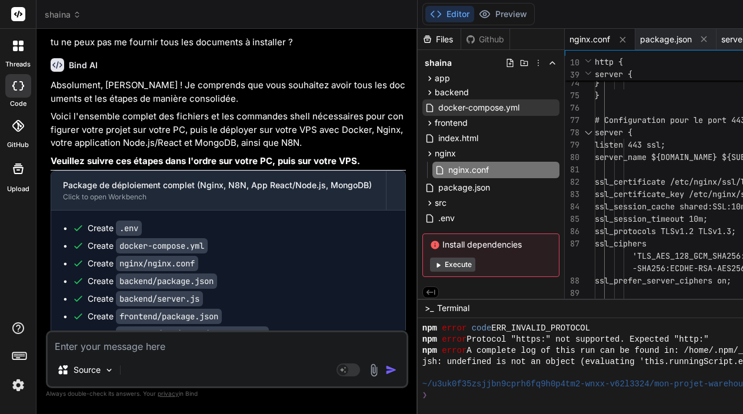
click at [596, 132] on div at bounding box center [587, 132] width 15 height 12
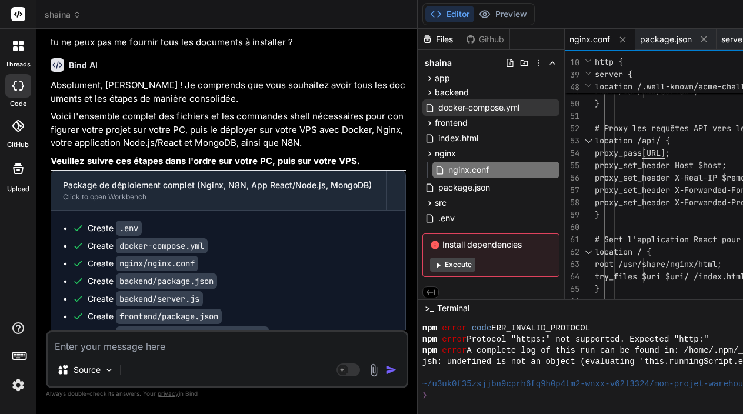
click at [592, 131] on div "52" at bounding box center [579, 128] width 30 height 12
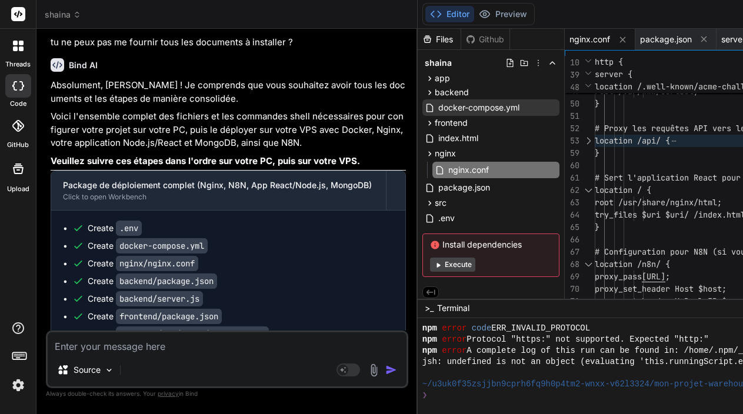
click at [592, 185] on div at bounding box center [587, 190] width 15 height 12
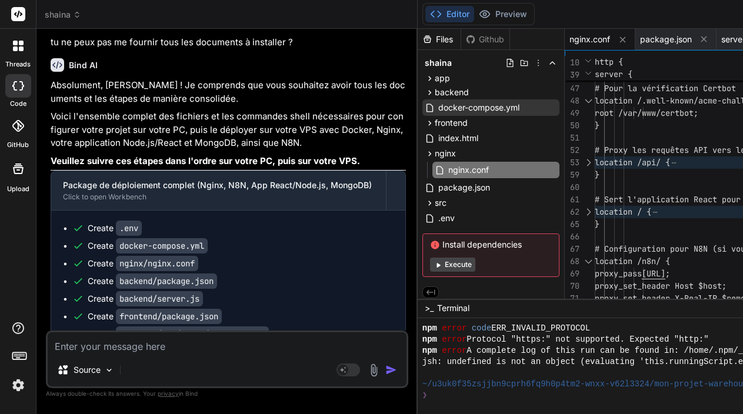
click at [592, 258] on div at bounding box center [587, 261] width 15 height 12
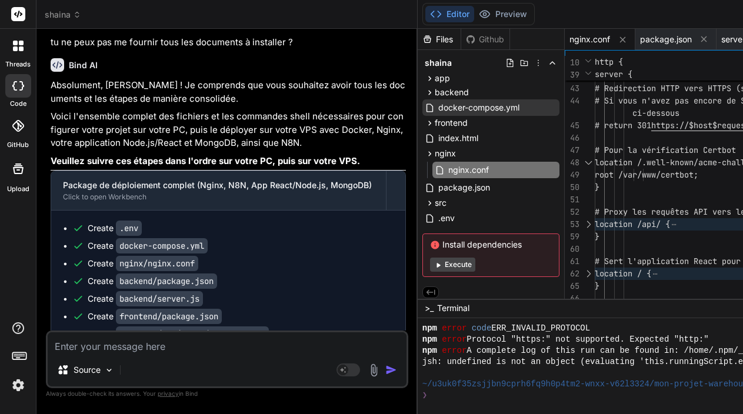
click at [596, 160] on div at bounding box center [587, 162] width 15 height 12
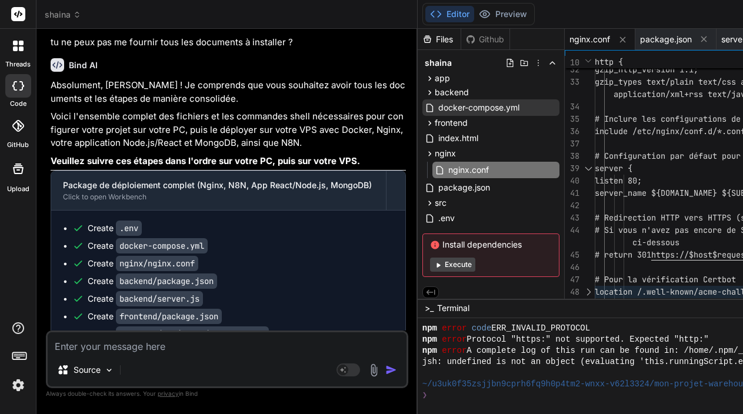
click at [593, 163] on div at bounding box center [587, 168] width 15 height 12
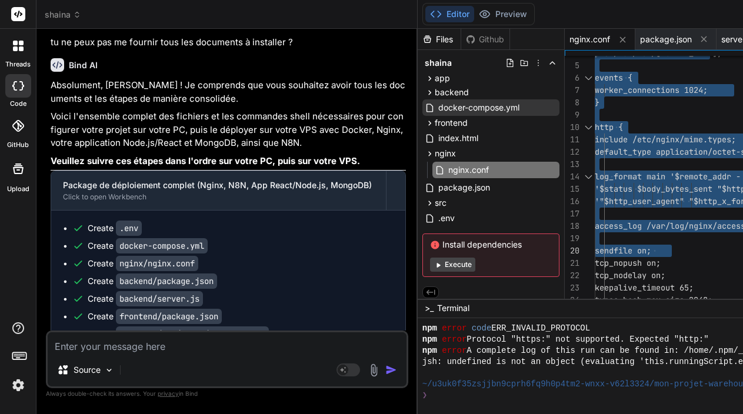
click at [593, 168] on div "13" at bounding box center [579, 164] width 30 height 12
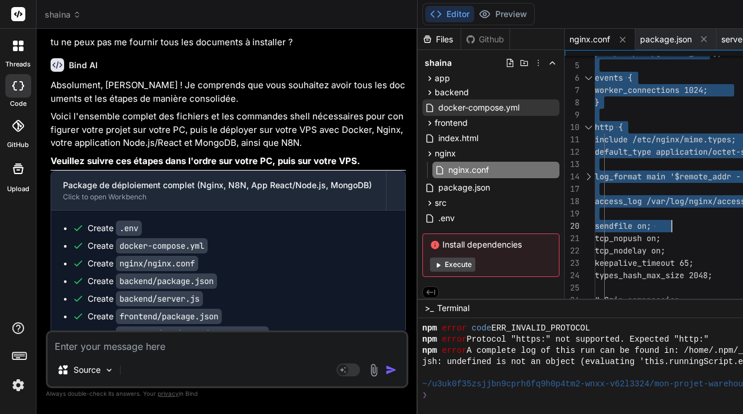
click at [593, 168] on div "13" at bounding box center [579, 164] width 30 height 12
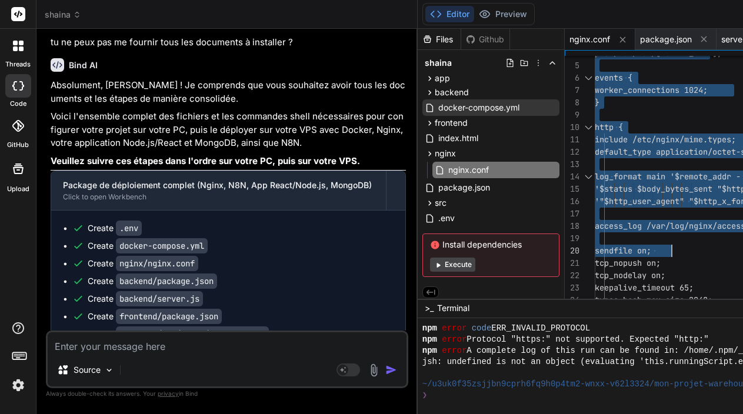
click at [593, 123] on div at bounding box center [587, 127] width 15 height 12
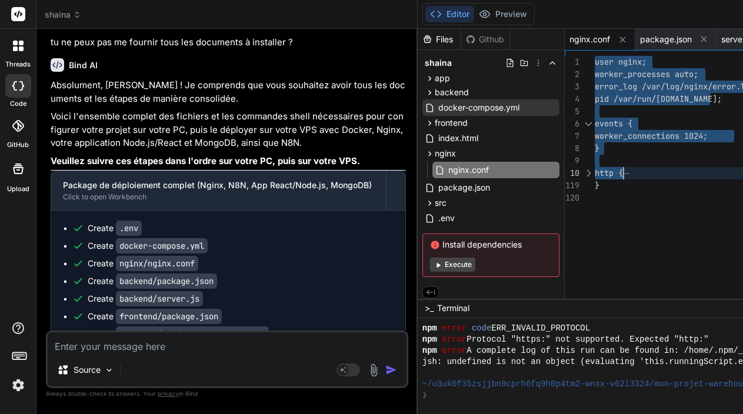
type textarea "}"
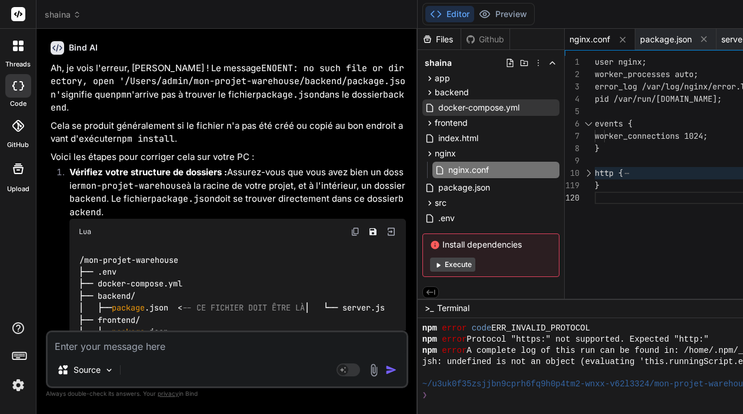
scroll to position [7533, 0]
